Goal: Task Accomplishment & Management: Use online tool/utility

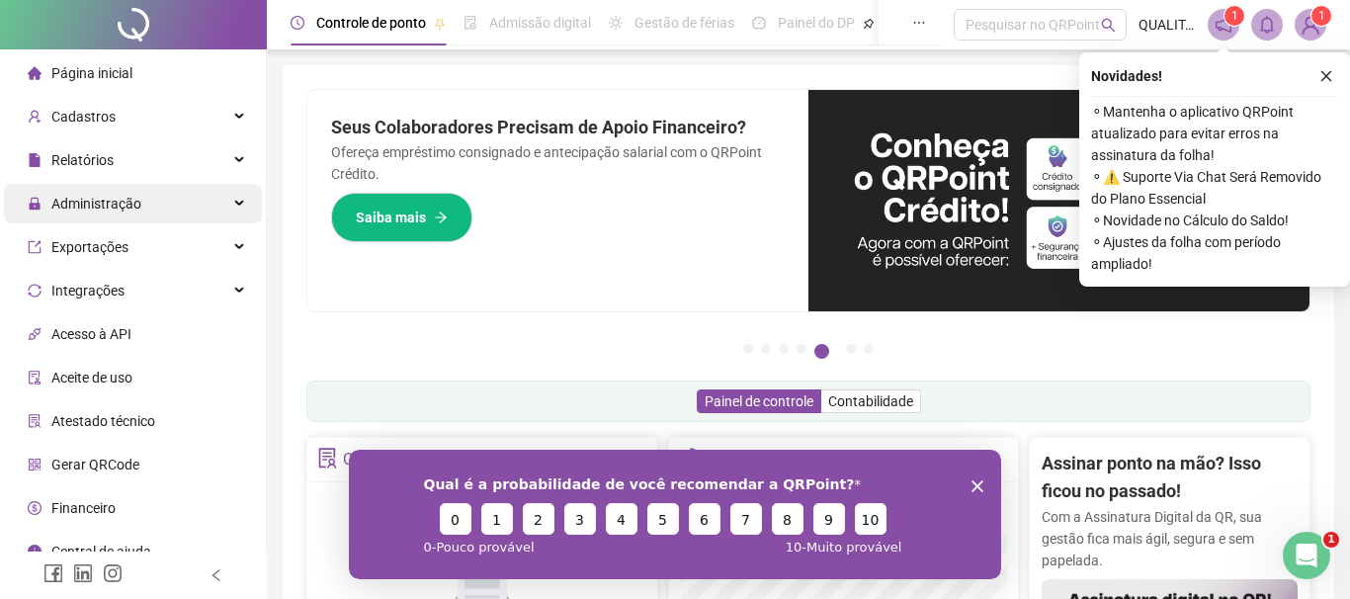
click at [136, 202] on span "Administração" at bounding box center [96, 204] width 90 height 16
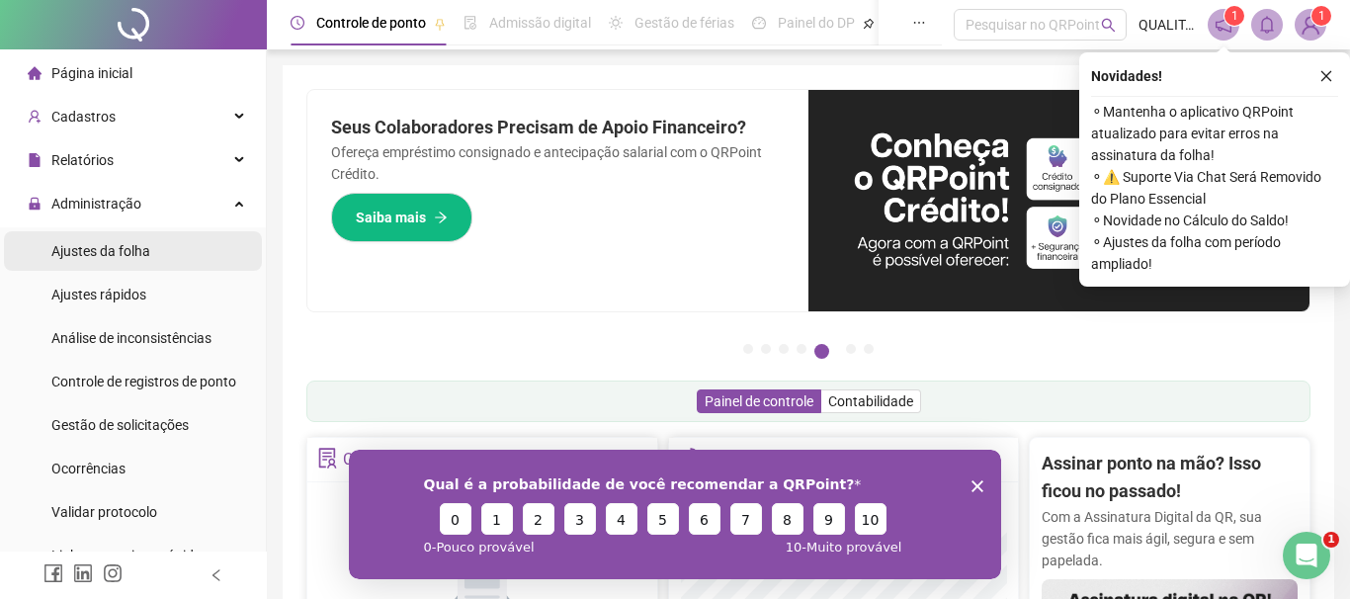
click at [144, 247] on span "Ajustes da folha" at bounding box center [100, 251] width 99 height 16
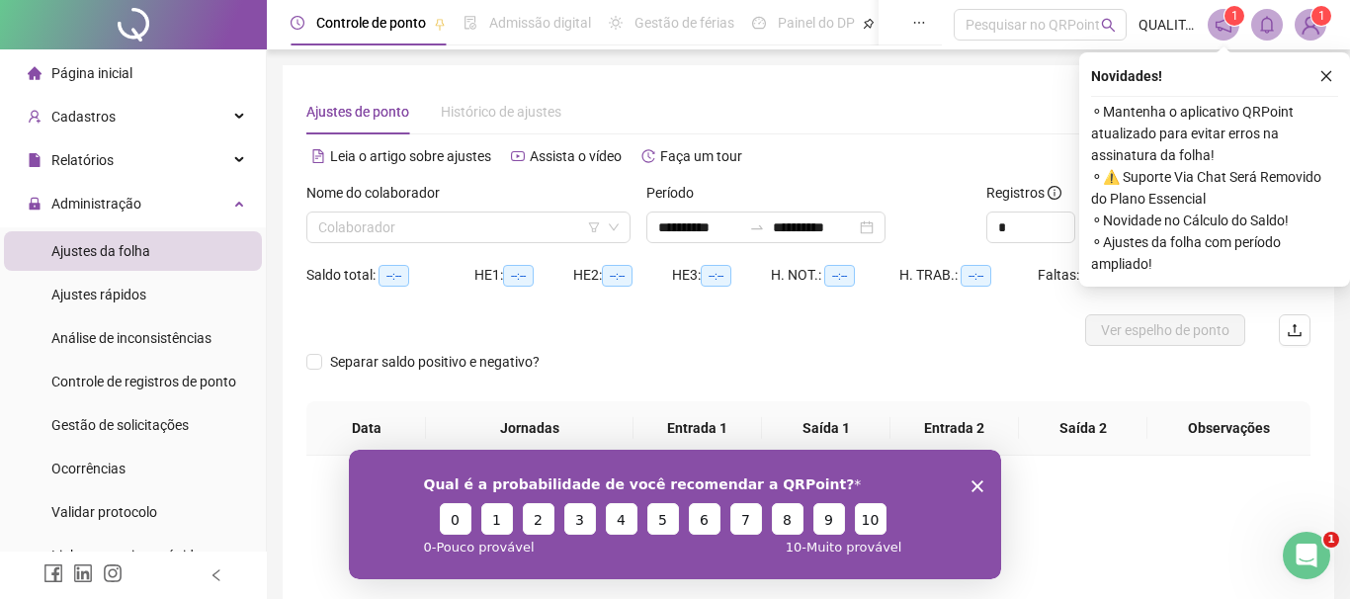
click at [1330, 88] on div "Novidades ! ⚬ Mantenha o aplicativo QRPoint atualizado para evitar erros na ass…" at bounding box center [1215, 169] width 271 height 234
type input "**********"
click at [147, 379] on span "Controle de registros de ponto" at bounding box center [143, 382] width 185 height 16
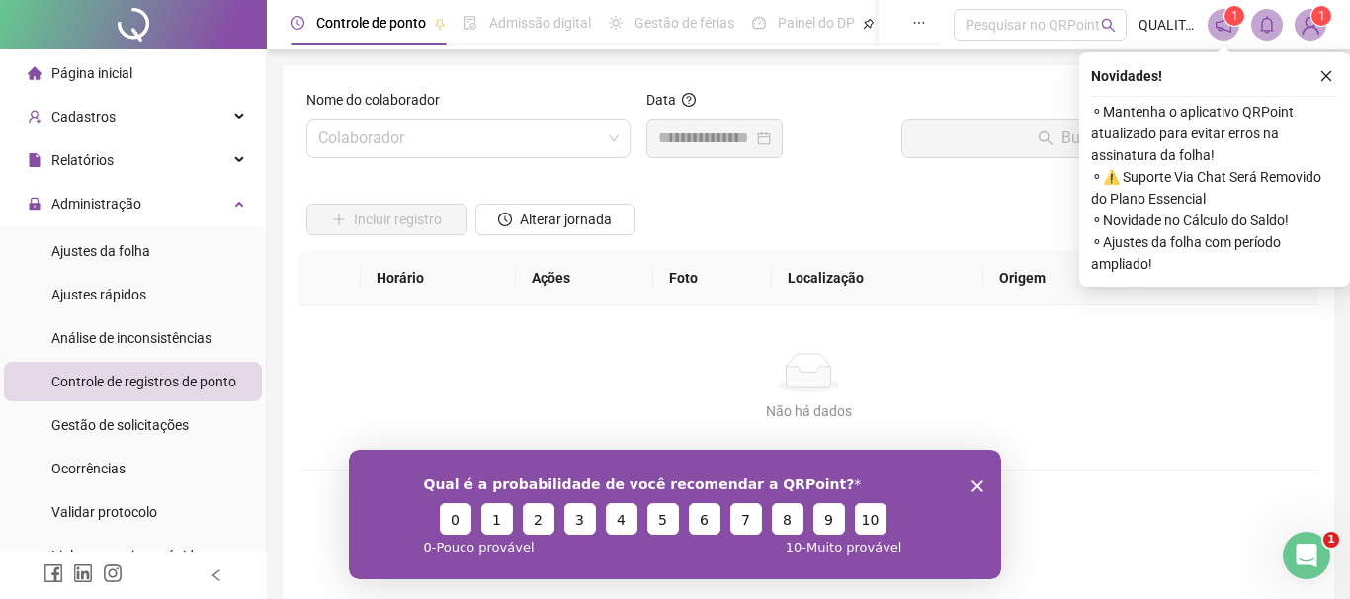
drag, startPoint x: 1326, startPoint y: 70, endPoint x: 1152, endPoint y: 208, distance: 221.7
click at [1326, 69] on icon "close" at bounding box center [1327, 76] width 14 height 14
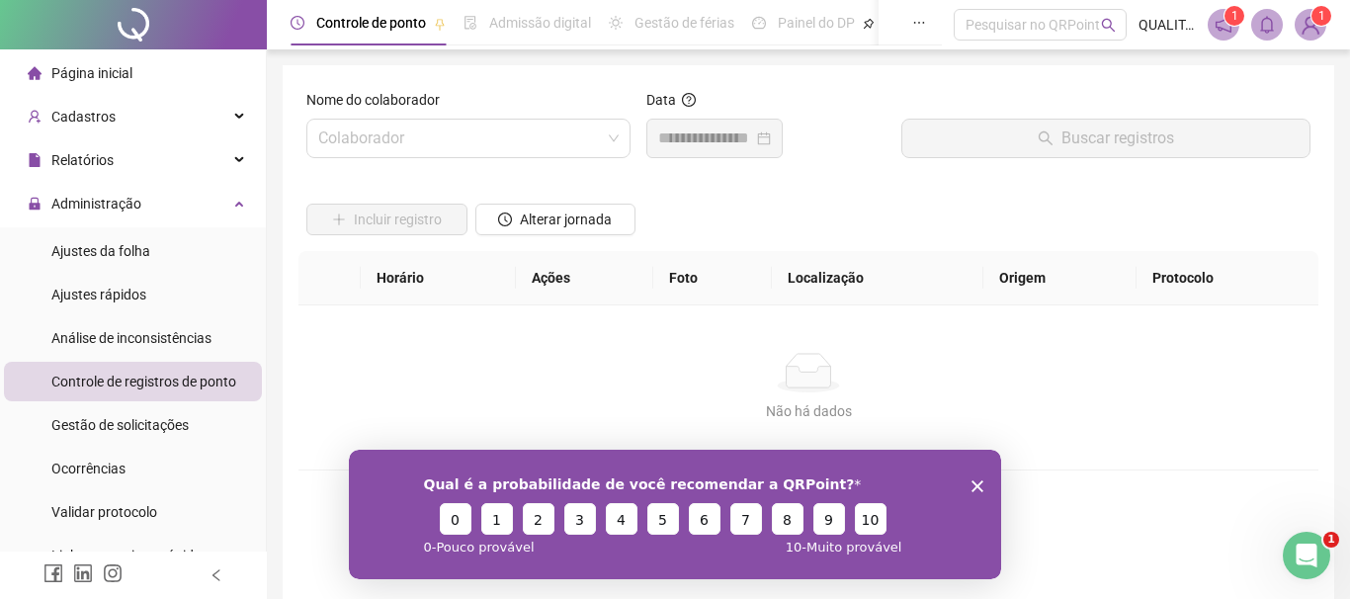
click at [984, 477] on div "Qual é a probabilidade de você recomendar a QRPoint? 0 1 2 3 4 5 6 7 8 9 10 0 -…" at bounding box center [675, 514] width 652 height 130
click at [976, 485] on polygon "Encerrar pesquisa" at bounding box center [978, 485] width 12 height 12
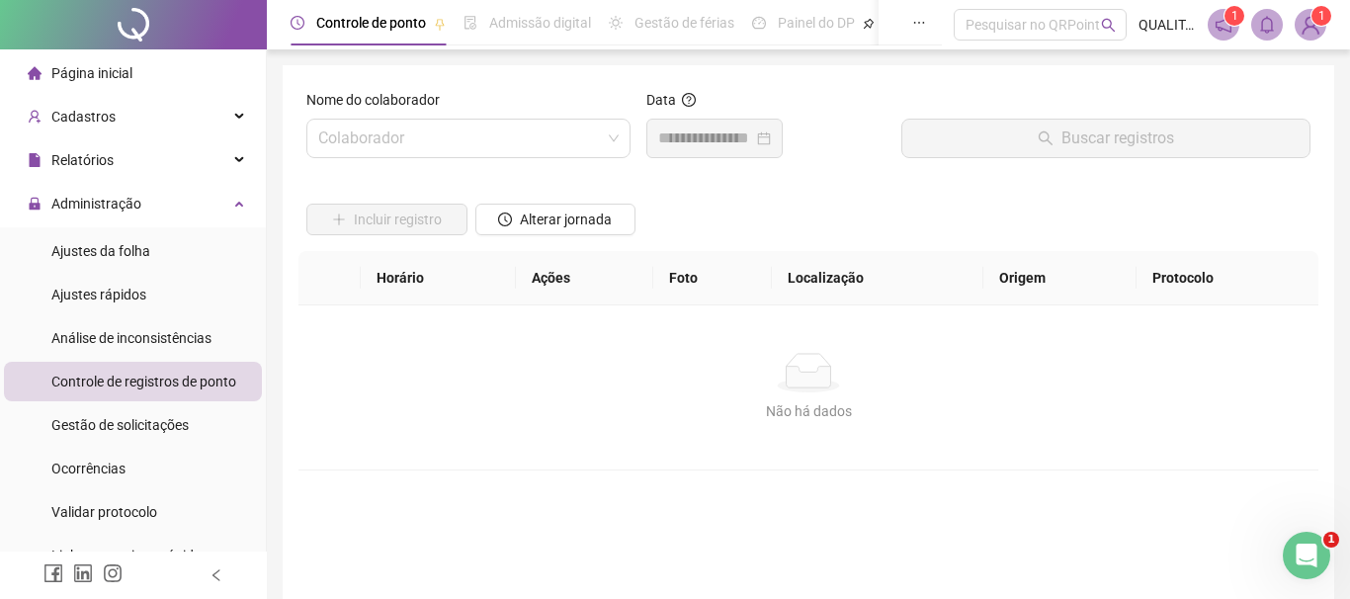
click at [137, 371] on div "Controle de registros de ponto" at bounding box center [143, 382] width 185 height 40
click at [142, 429] on span "Gestão de solicitações" at bounding box center [119, 425] width 137 height 16
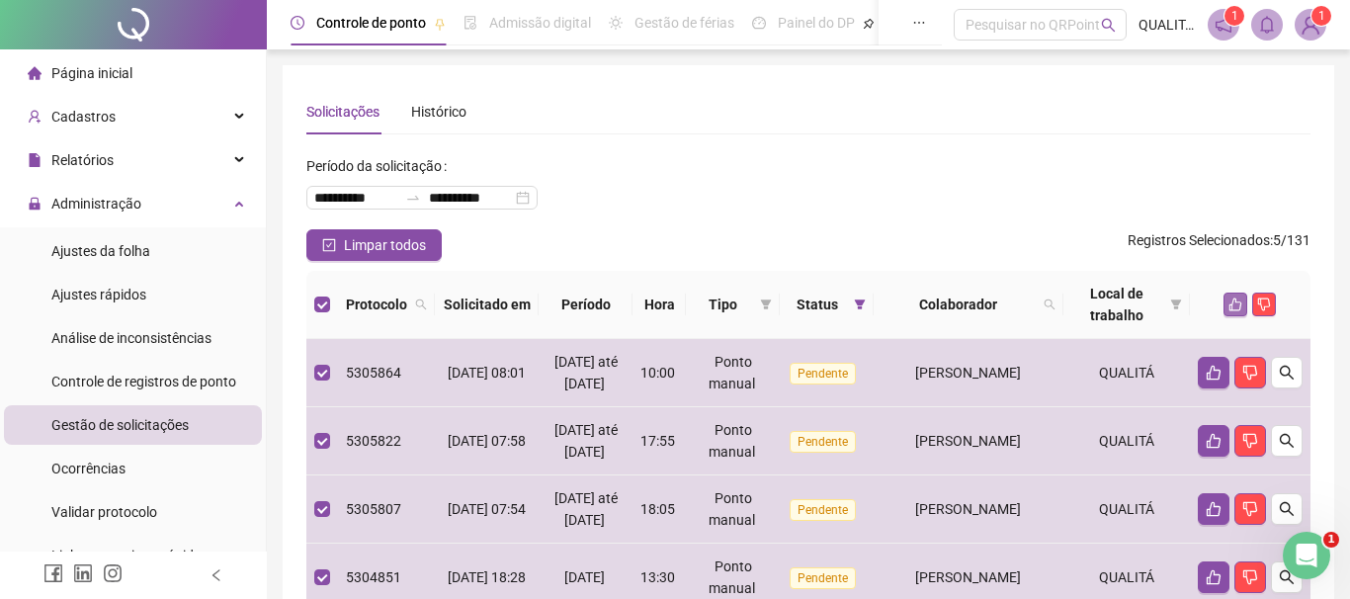
click at [1240, 303] on icon "like" at bounding box center [1236, 305] width 14 height 14
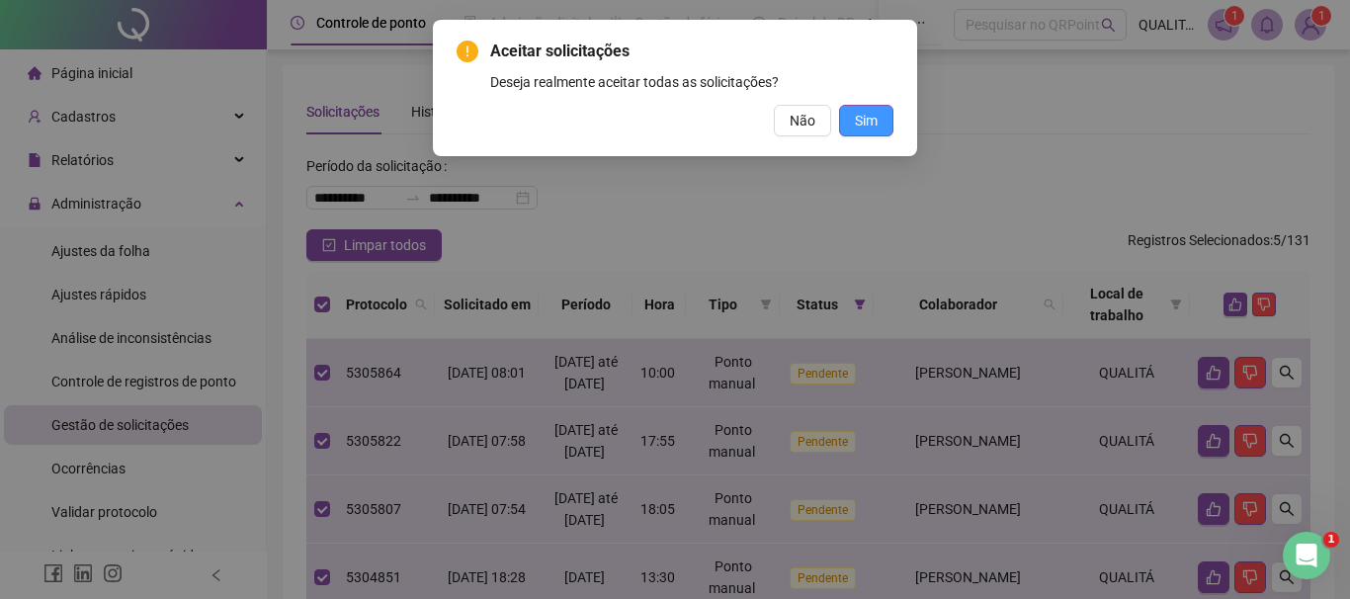
click at [876, 123] on span "Sim" at bounding box center [866, 121] width 23 height 22
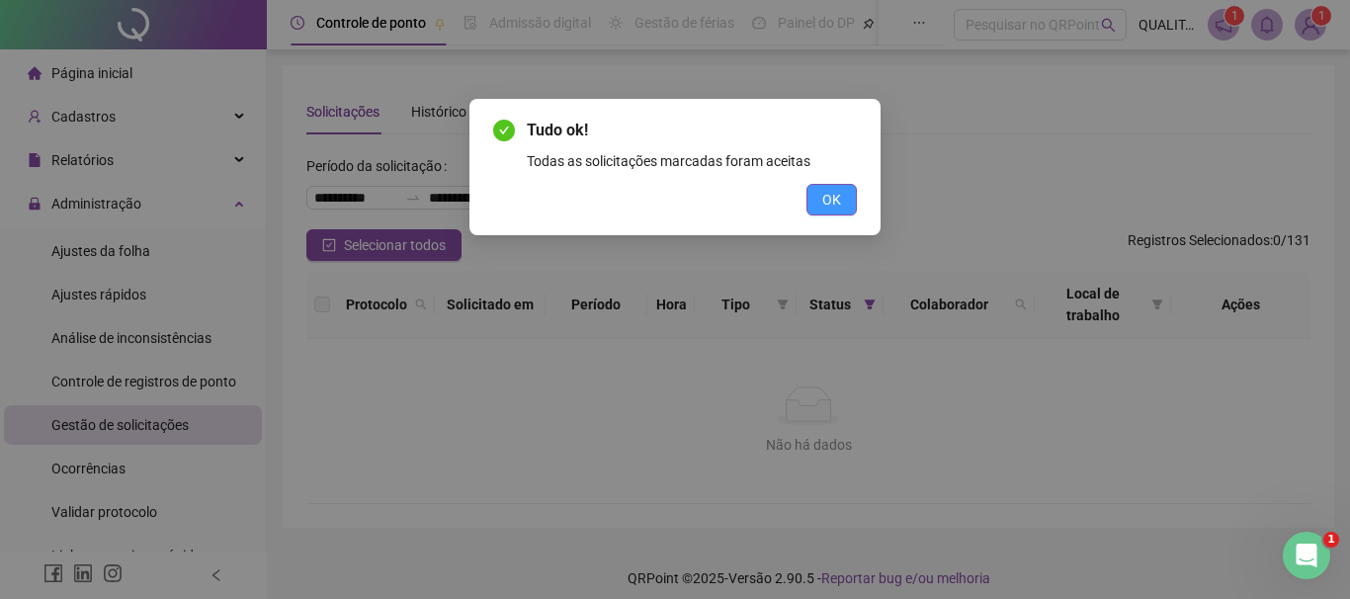
click at [844, 198] on button "OK" at bounding box center [832, 200] width 50 height 32
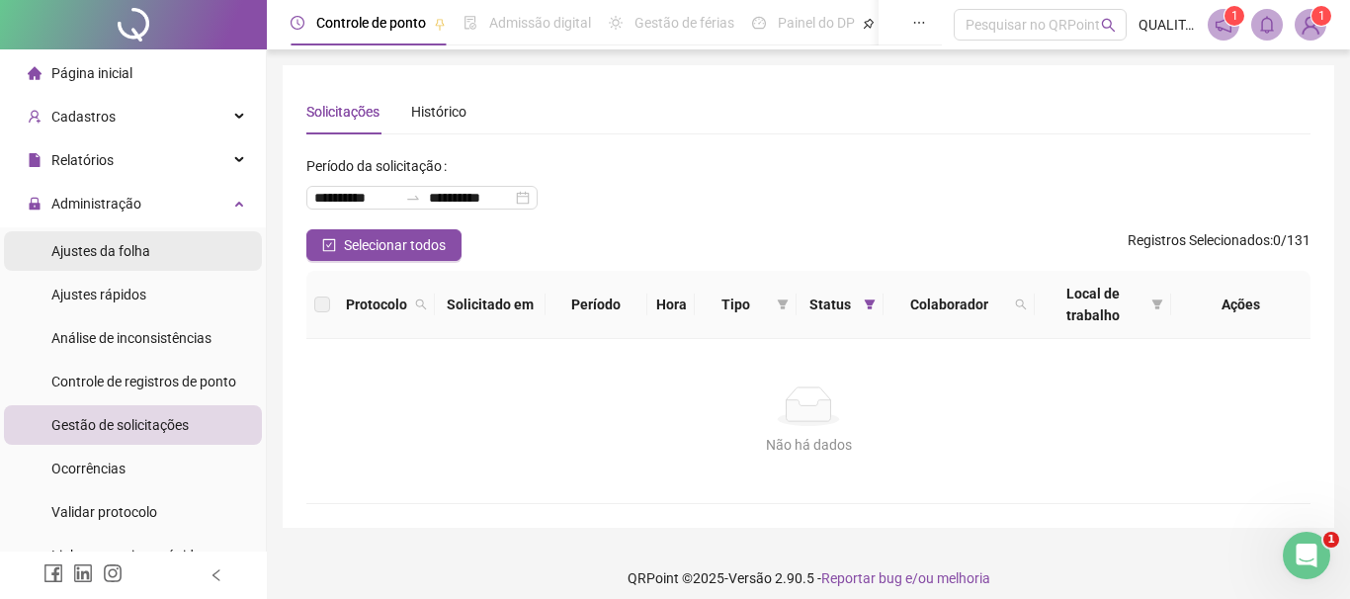
click at [145, 245] on span "Ajustes da folha" at bounding box center [100, 251] width 99 height 16
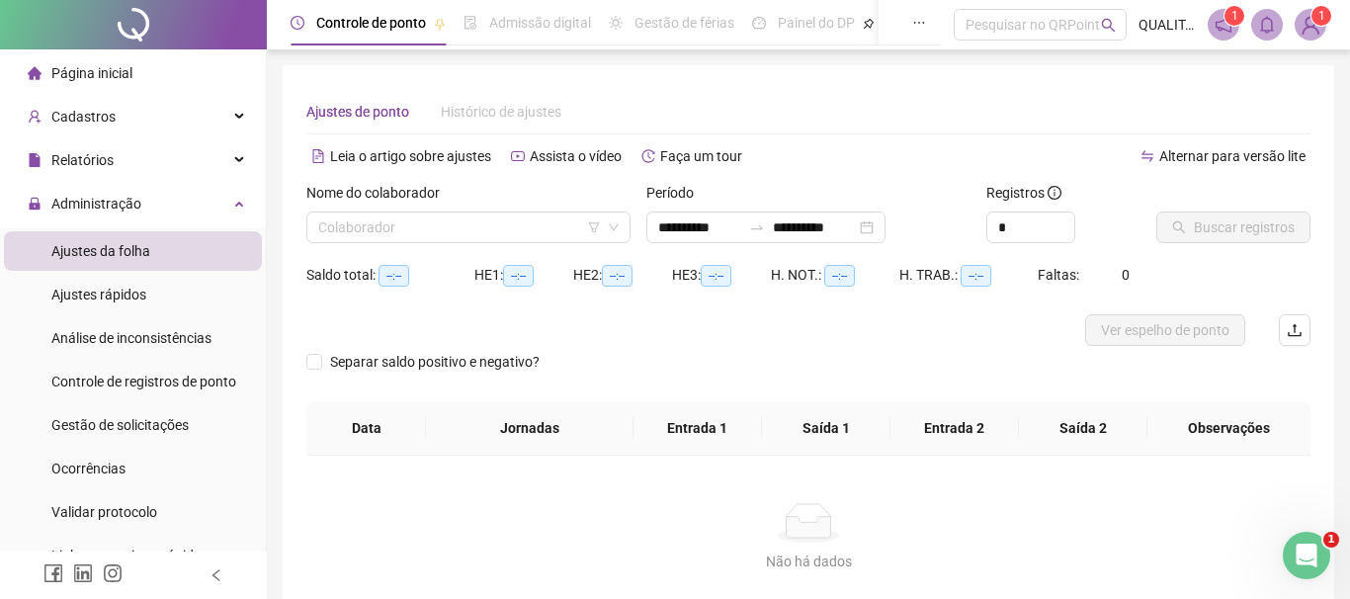
type input "**********"
click at [498, 216] on input "search" at bounding box center [459, 228] width 283 height 30
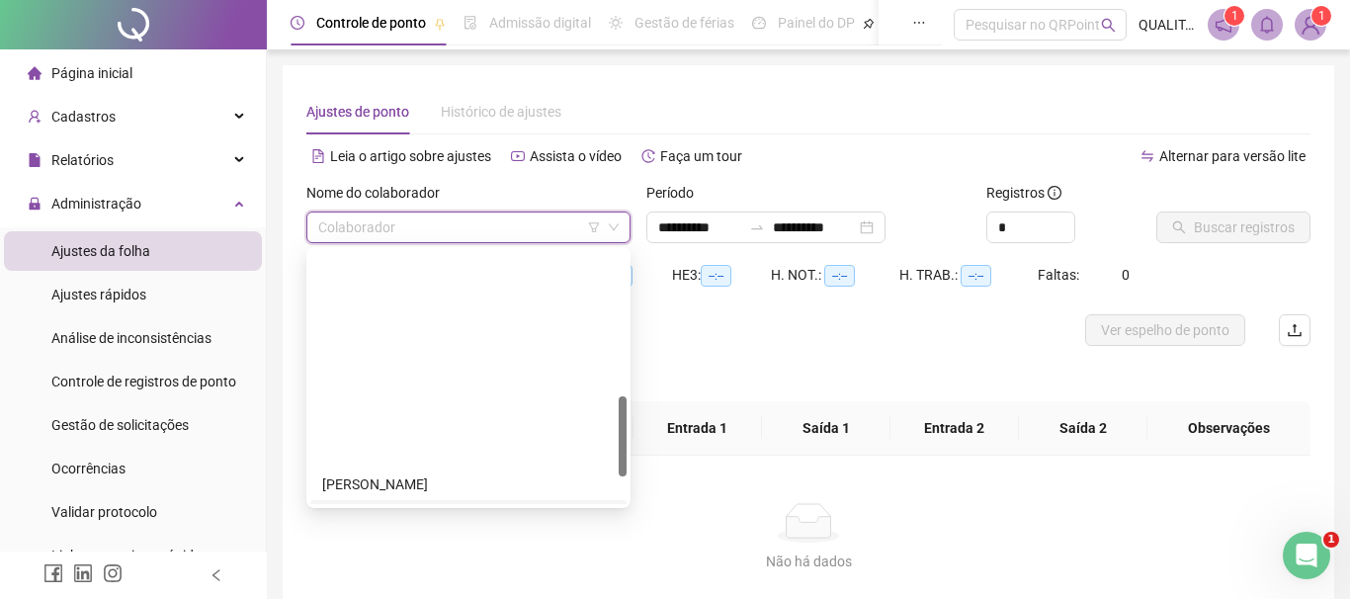
scroll to position [451, 0]
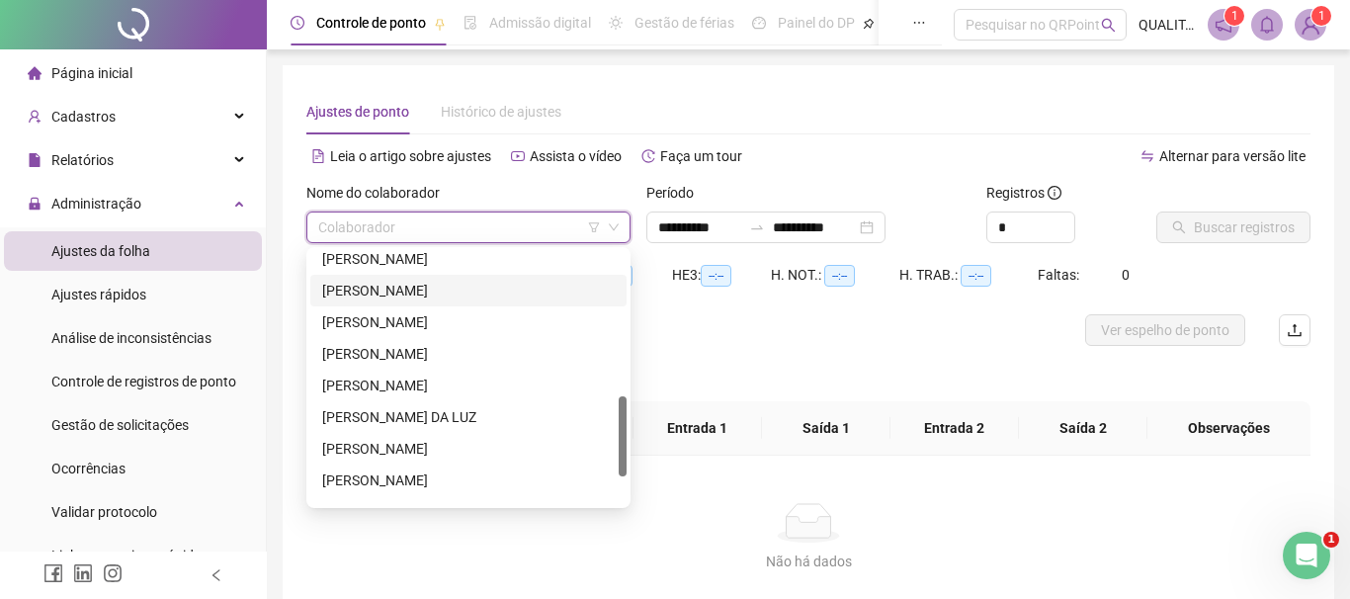
click at [428, 296] on div "[PERSON_NAME]" at bounding box center [468, 291] width 293 height 22
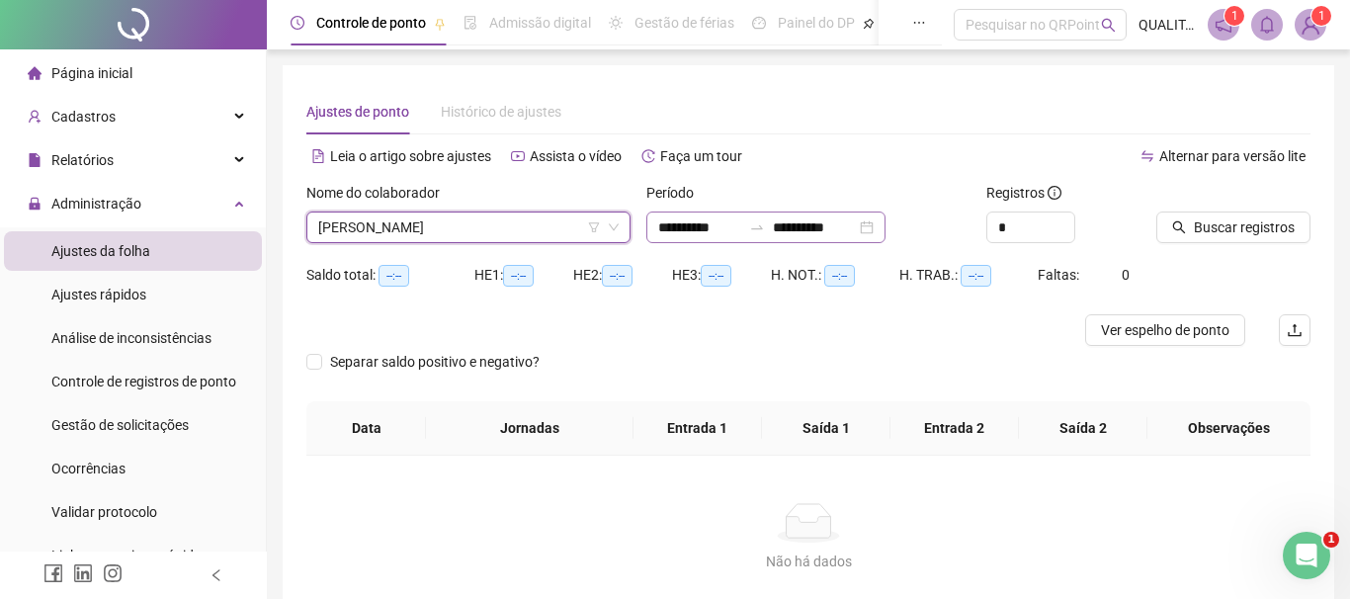
click at [886, 225] on div "**********" at bounding box center [766, 228] width 239 height 32
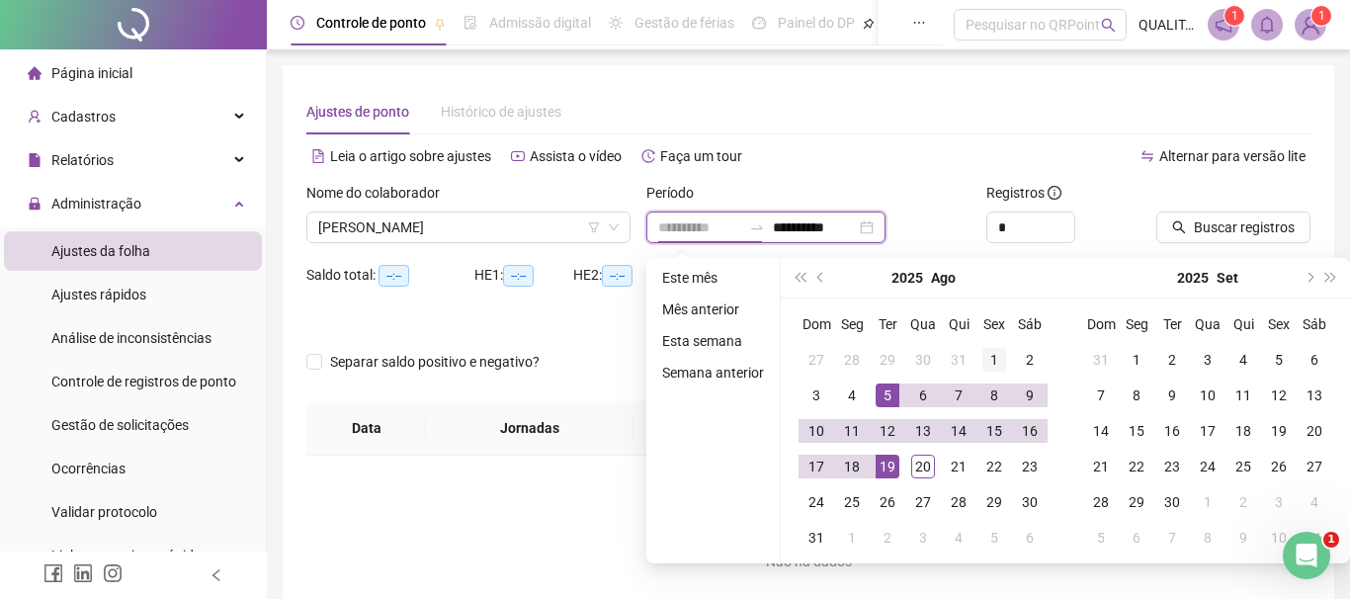
type input "**********"
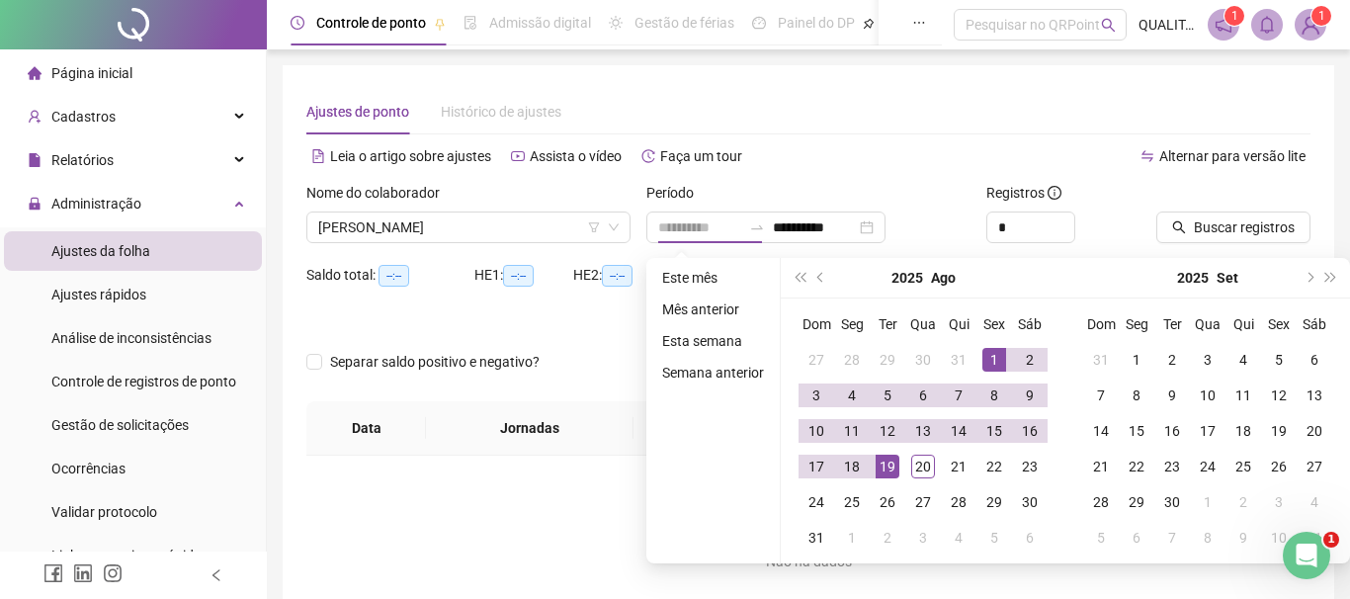
click at [992, 362] on div "1" at bounding box center [995, 360] width 24 height 24
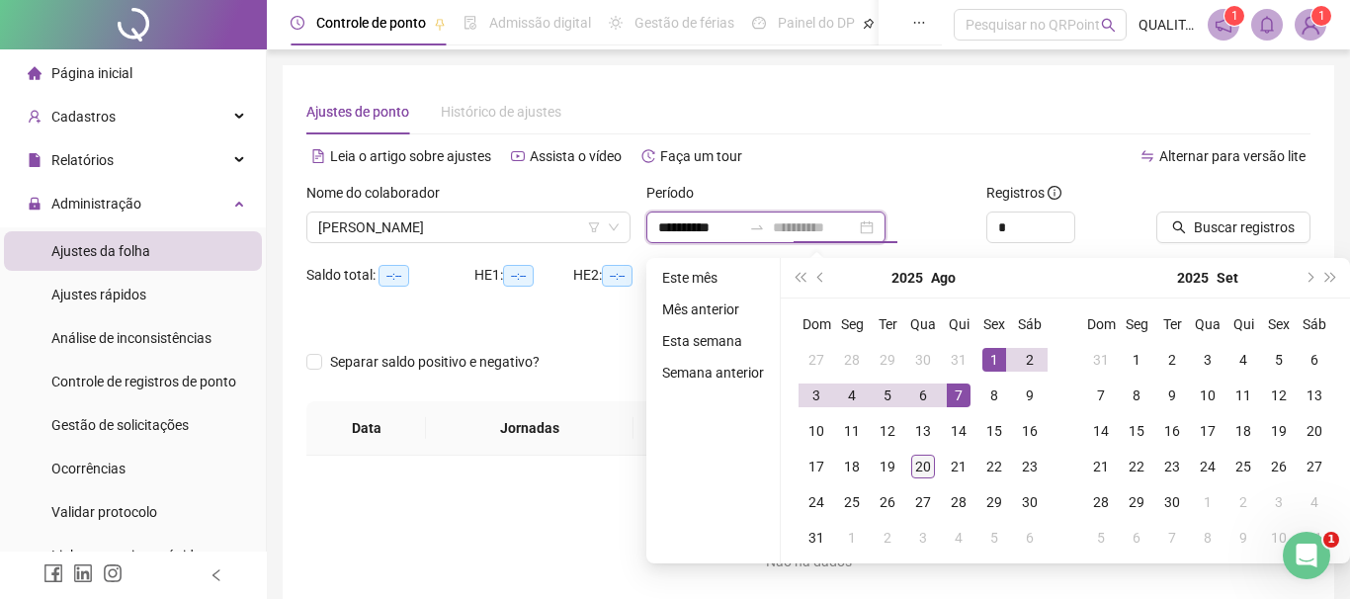
type input "**********"
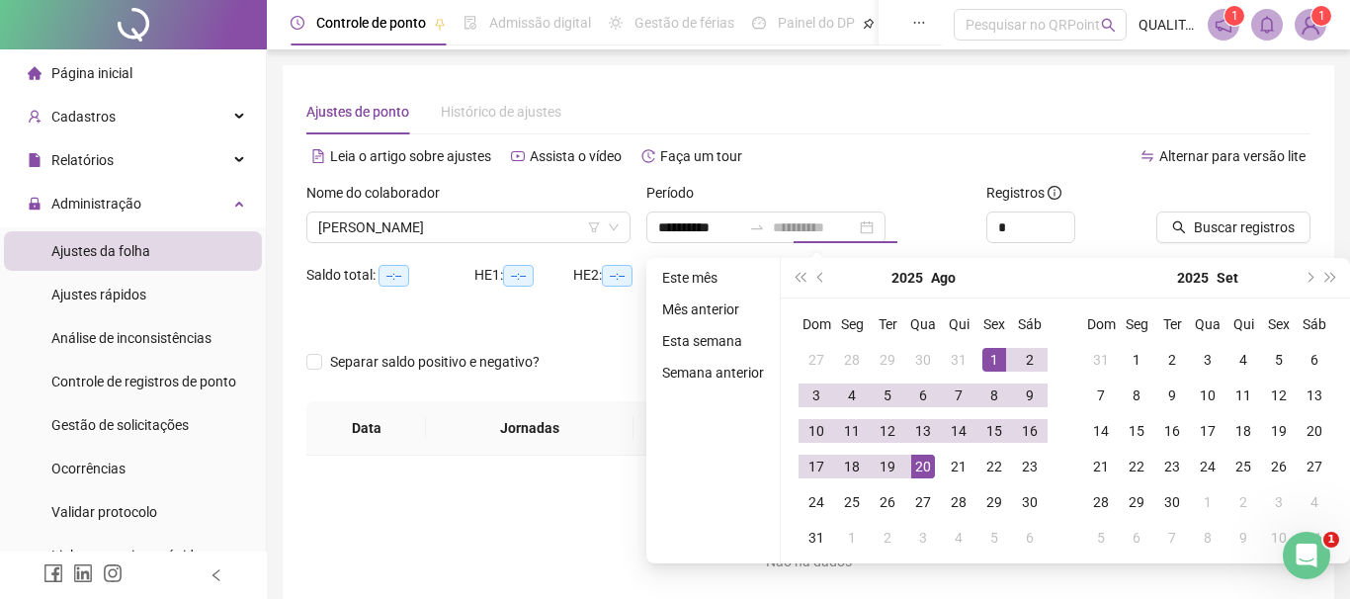
click at [917, 469] on div "20" at bounding box center [923, 467] width 24 height 24
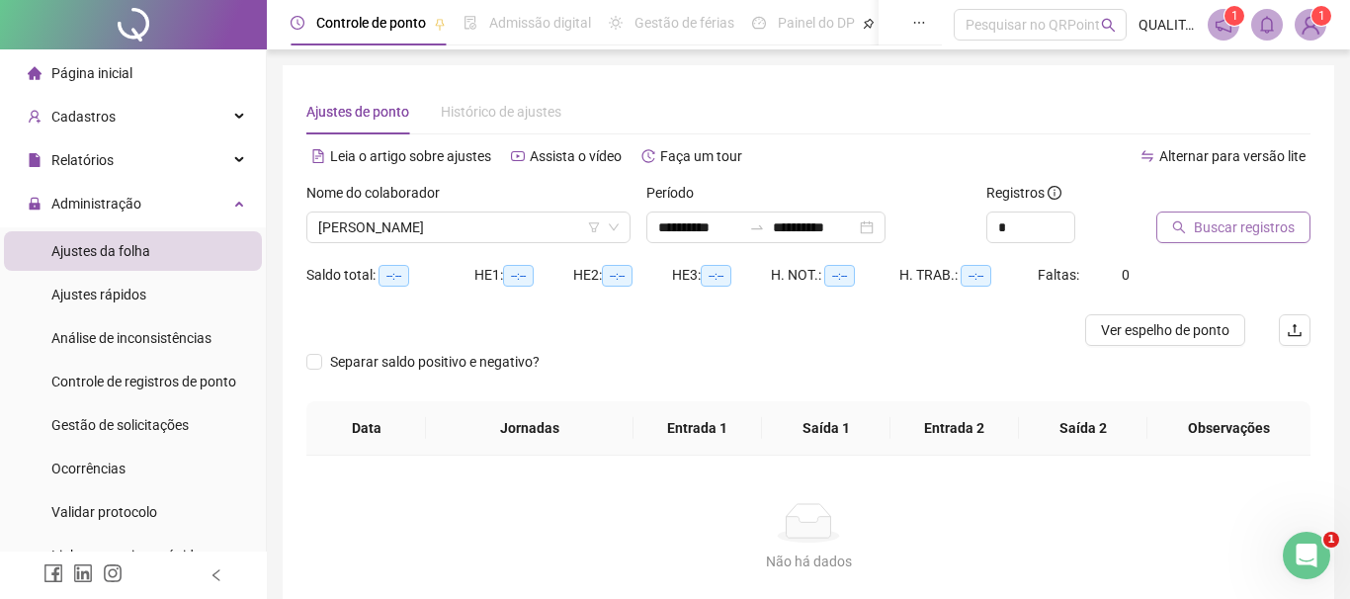
click at [1260, 231] on span "Buscar registros" at bounding box center [1244, 228] width 101 height 22
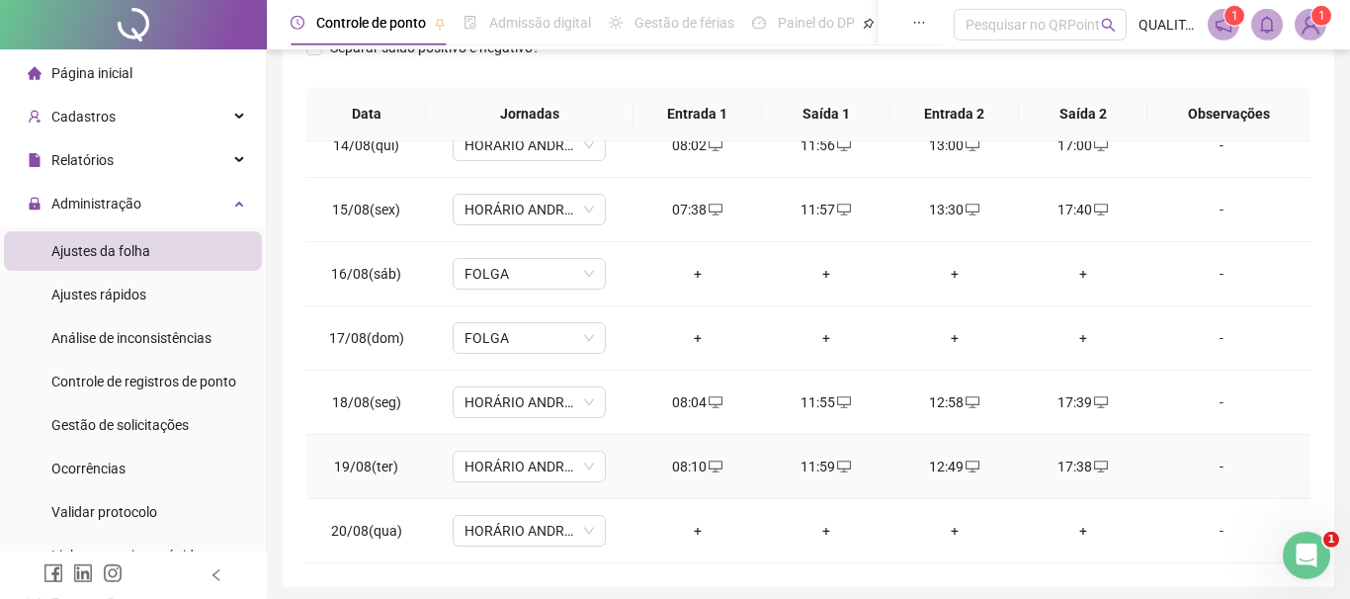
scroll to position [411, 0]
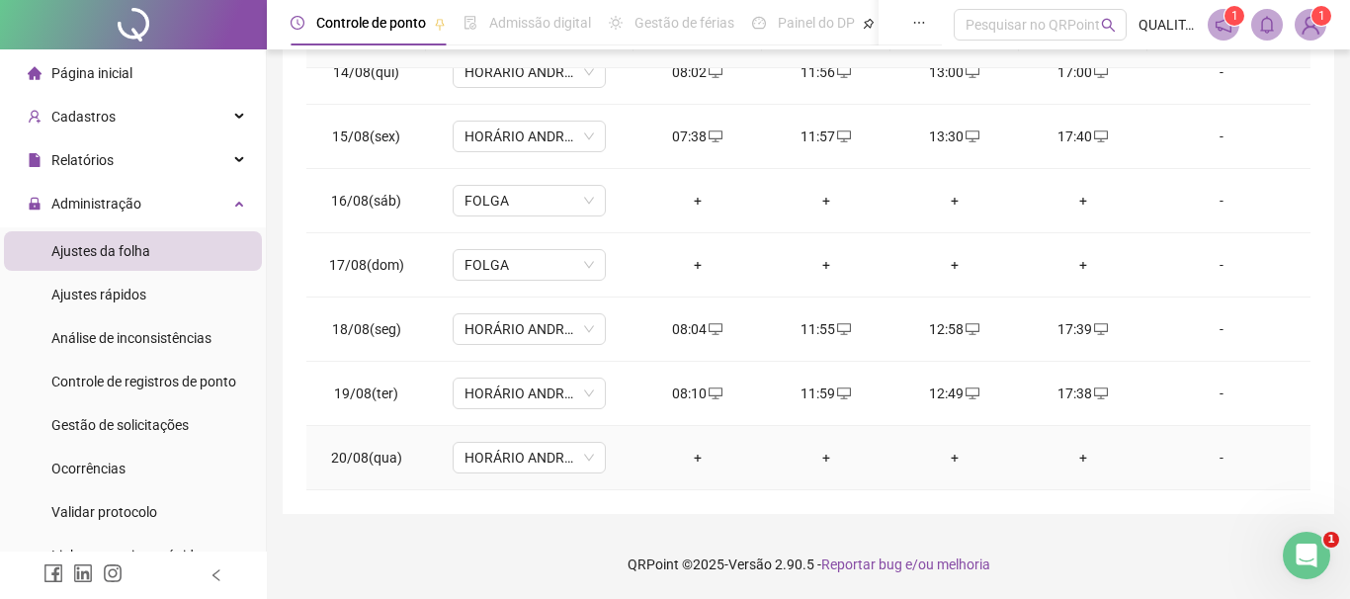
click at [704, 456] on div "+" at bounding box center [698, 458] width 97 height 22
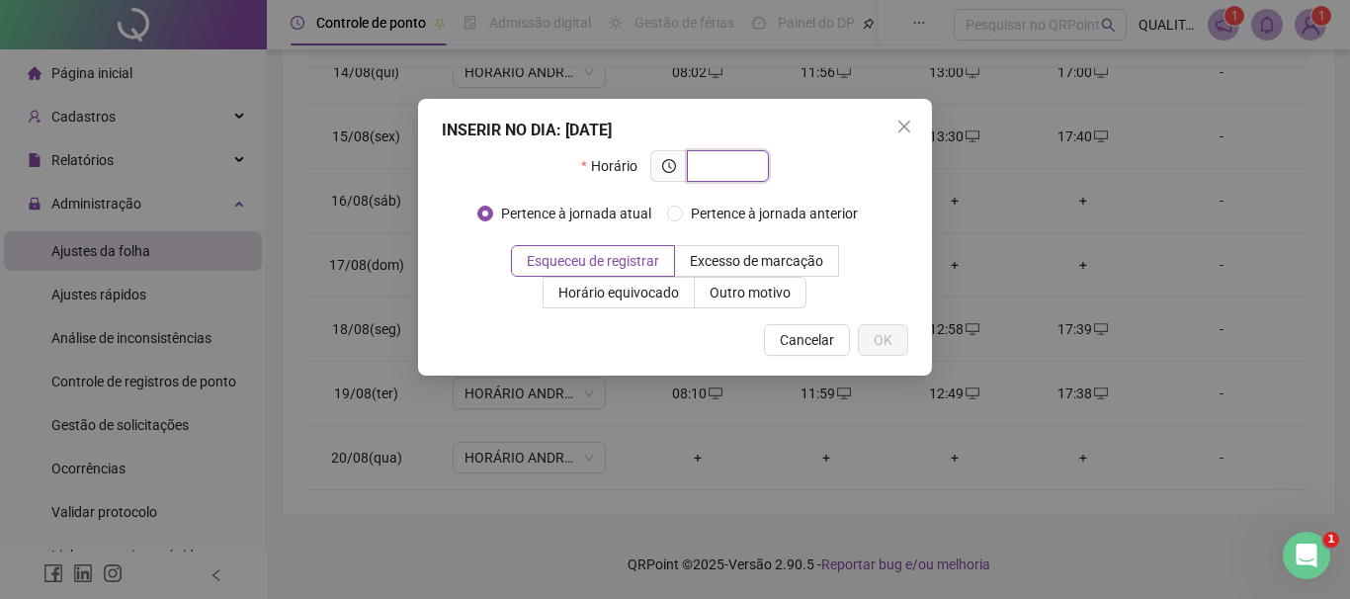
type input "*"
type input "*****"
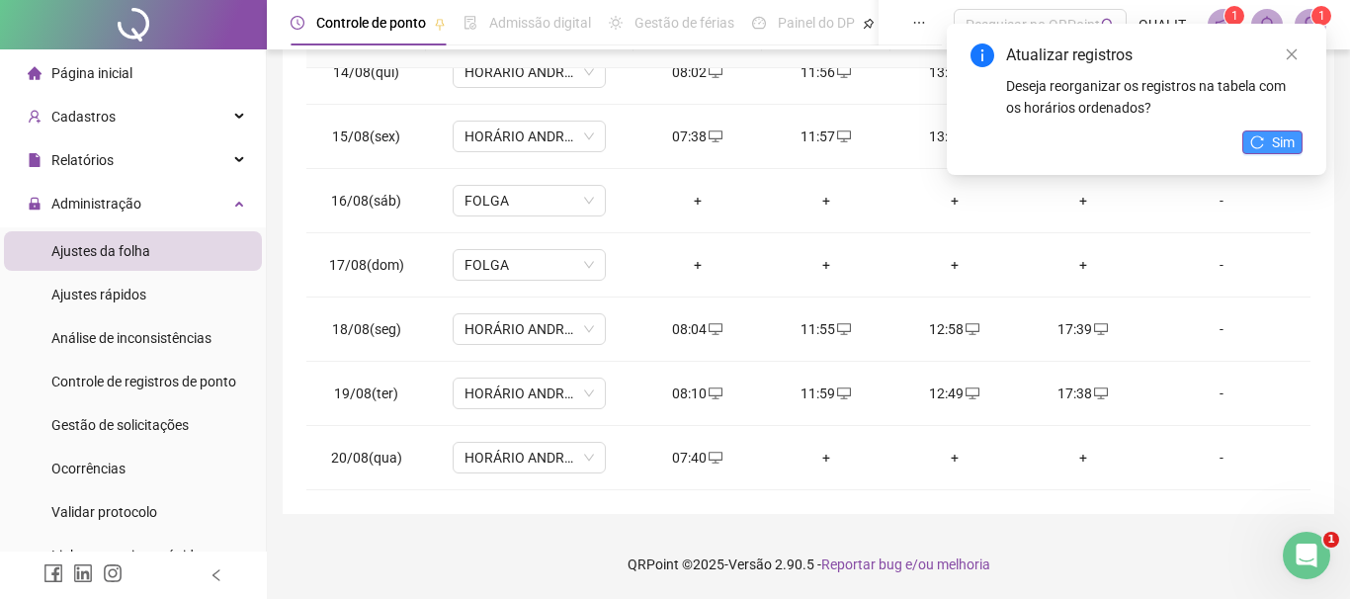
click at [1270, 132] on button "Sim" at bounding box center [1273, 142] width 60 height 24
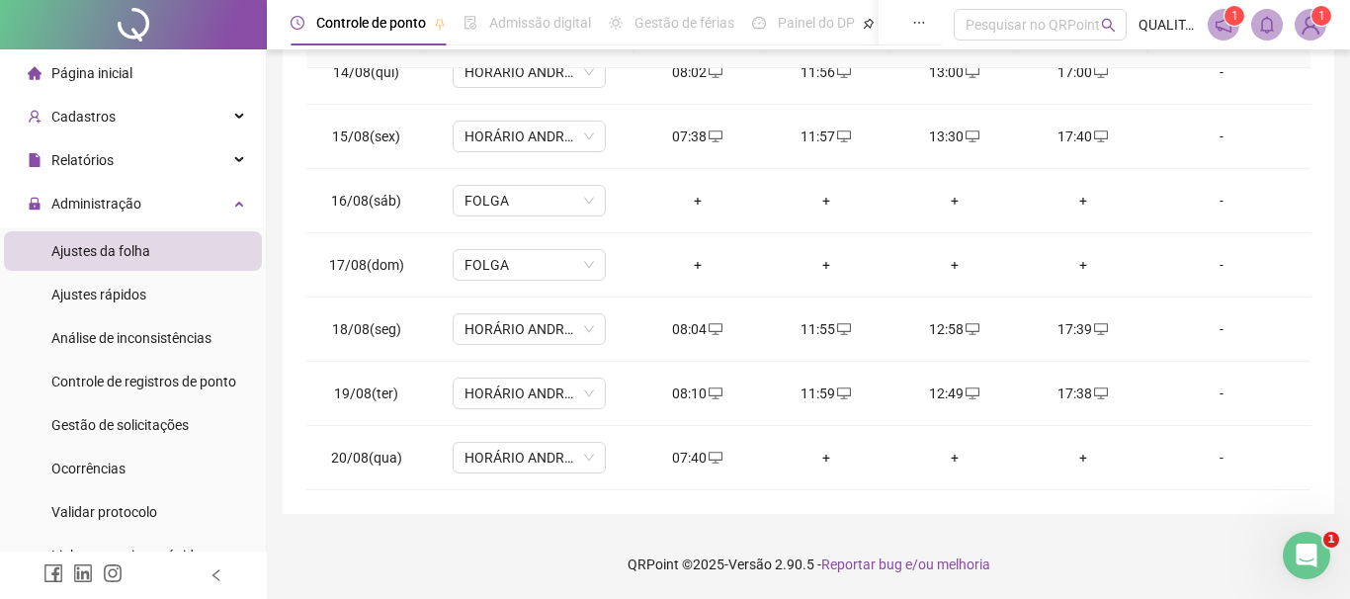
click at [79, 243] on span "Ajustes da folha" at bounding box center [100, 251] width 99 height 16
